Goal: Information Seeking & Learning: Learn about a topic

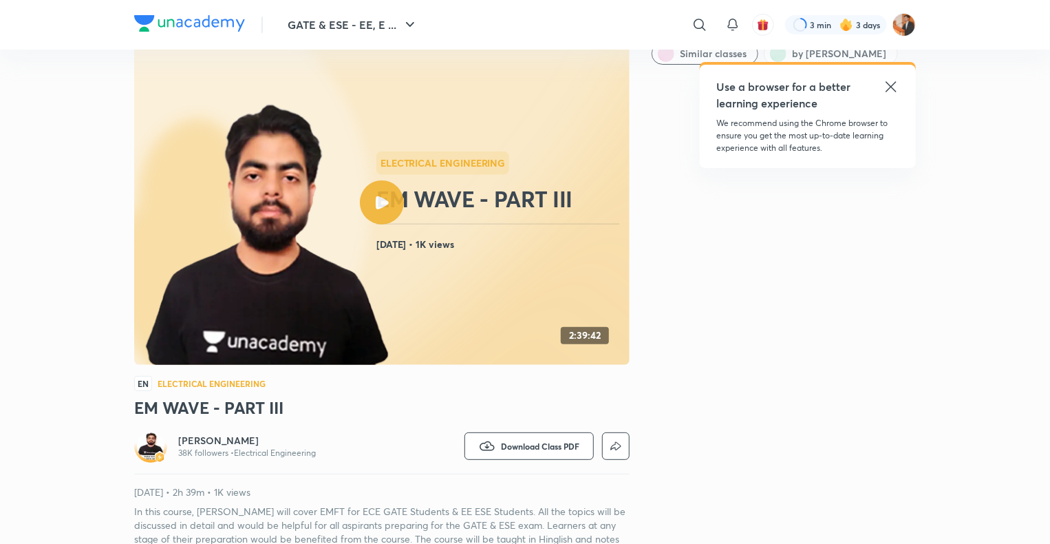
drag, startPoint x: 306, startPoint y: 257, endPoint x: 396, endPoint y: 52, distance: 224.7
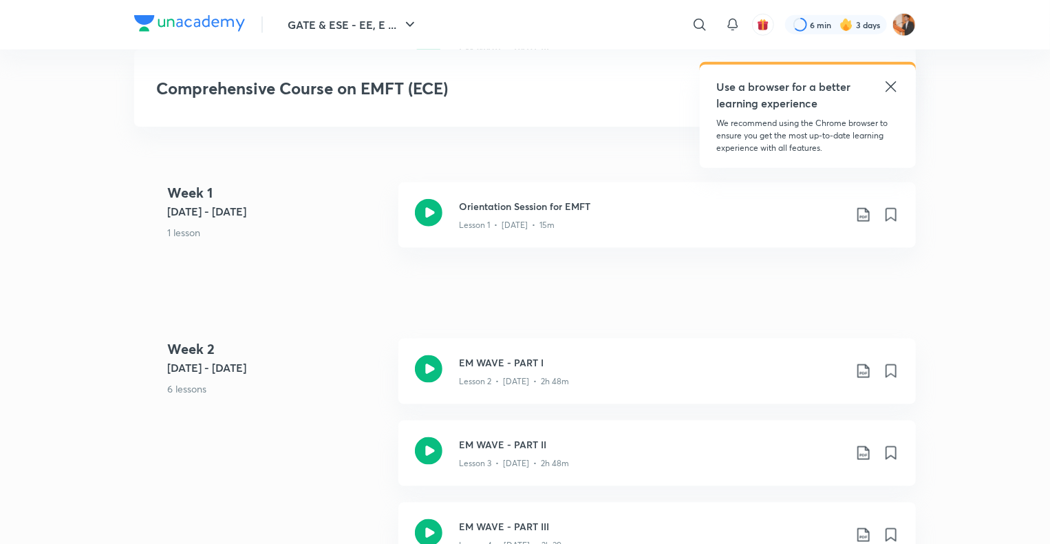
scroll to position [900, 0]
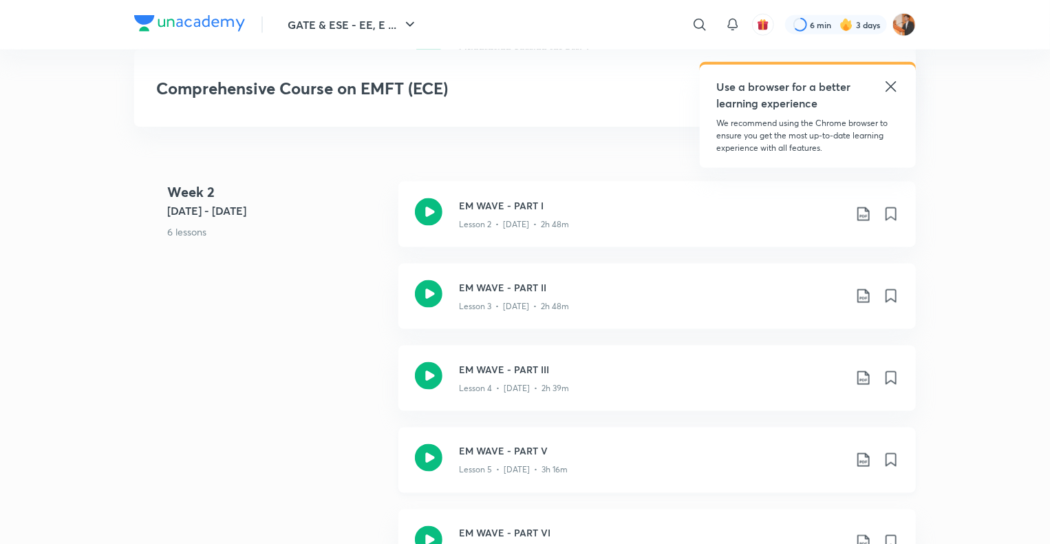
click at [539, 466] on p "Lesson 5 • [DATE] • 3h 16m" at bounding box center [513, 470] width 109 height 12
